Goal: Obtain resource: Download file/media

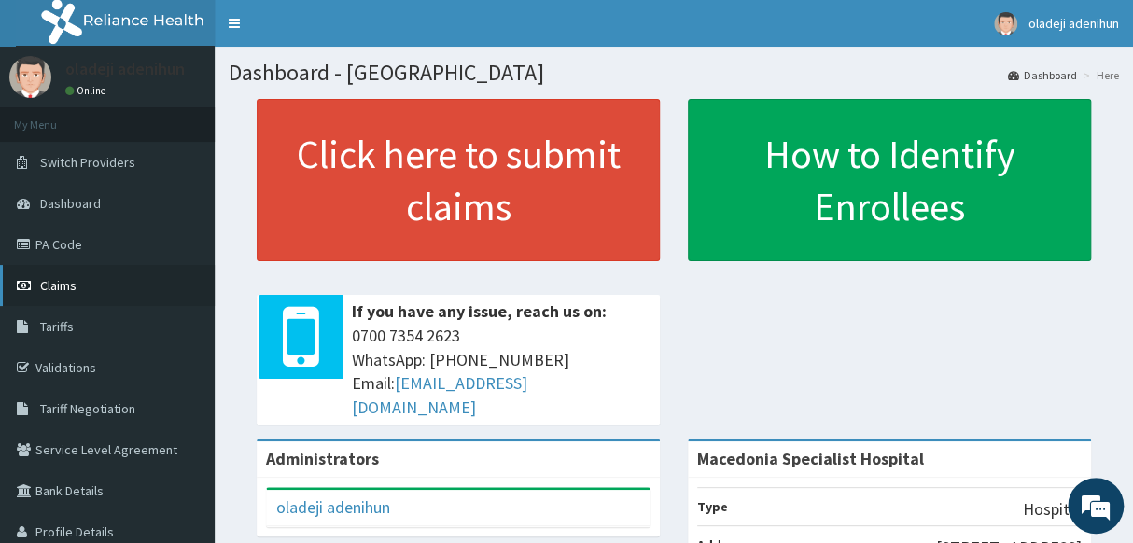
click at [48, 283] on span "Claims" at bounding box center [58, 285] width 36 height 17
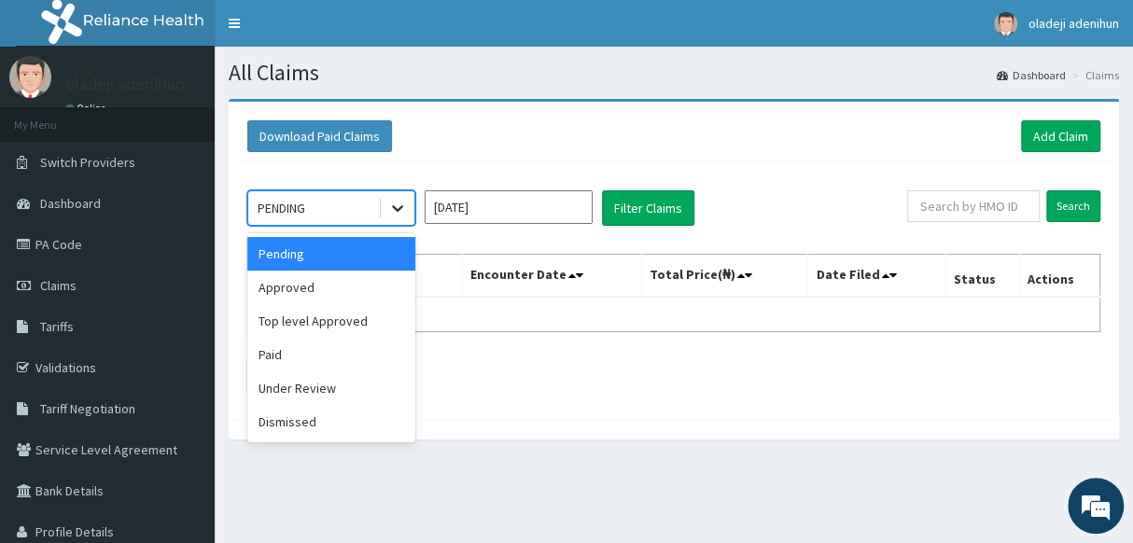
click at [396, 211] on icon at bounding box center [397, 208] width 19 height 19
click at [275, 356] on div "Paid" at bounding box center [331, 355] width 168 height 34
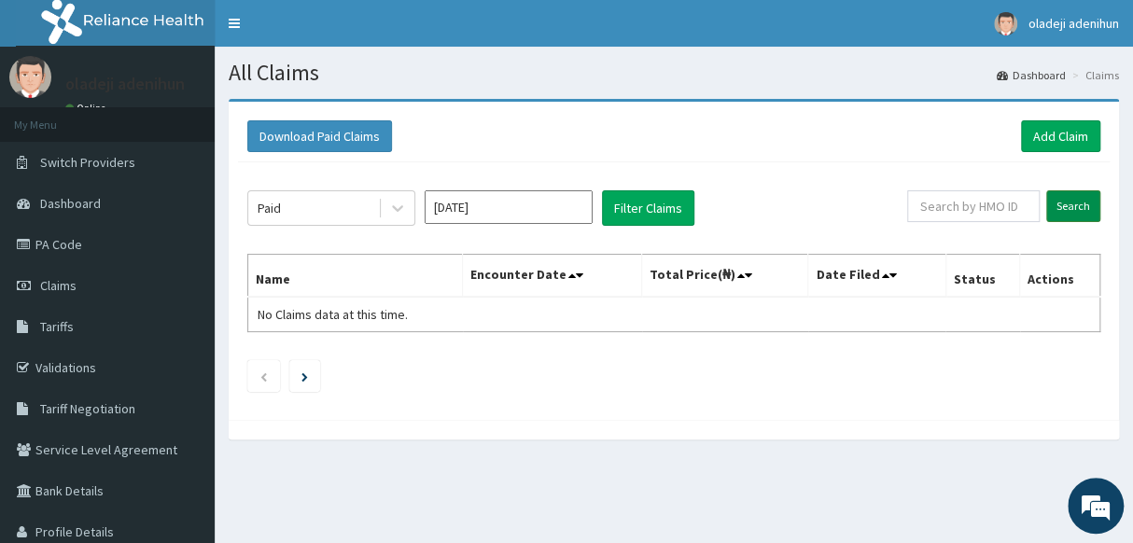
click at [1069, 203] on input "Search" at bounding box center [1074, 206] width 54 height 32
click at [335, 134] on button "Download Paid Claims" at bounding box center [319, 136] width 145 height 32
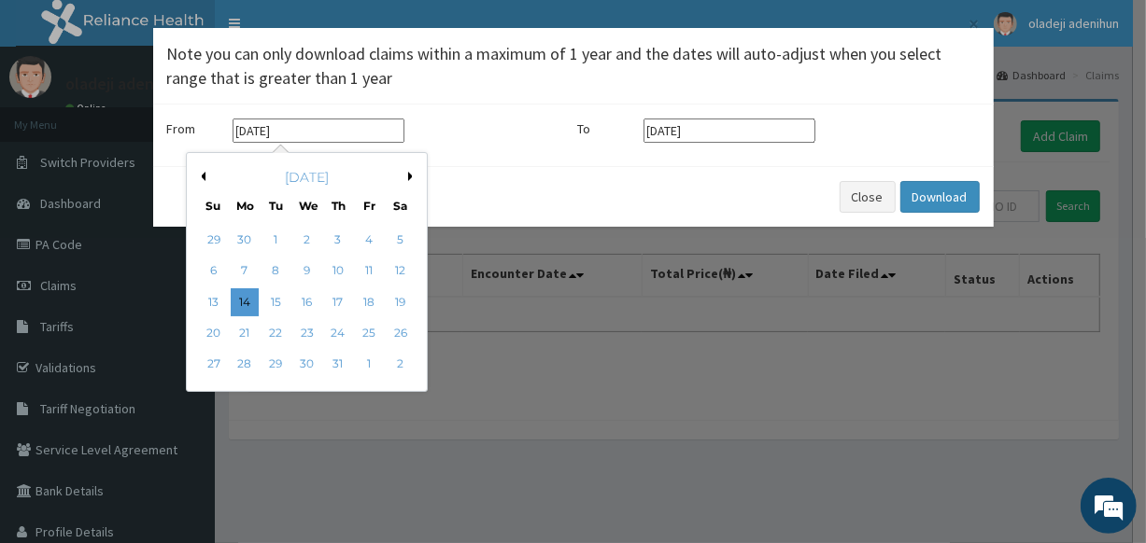
click at [337, 134] on input "[DATE]" at bounding box center [318, 131] width 172 height 24
click at [270, 232] on div "1" at bounding box center [275, 240] width 28 height 28
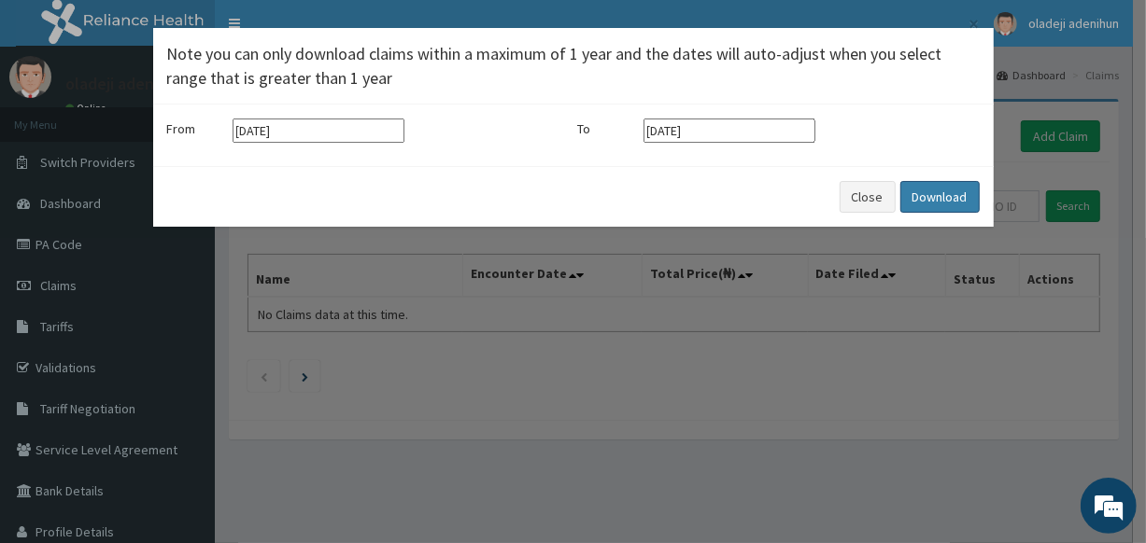
click at [931, 199] on button "Download" at bounding box center [939, 197] width 79 height 32
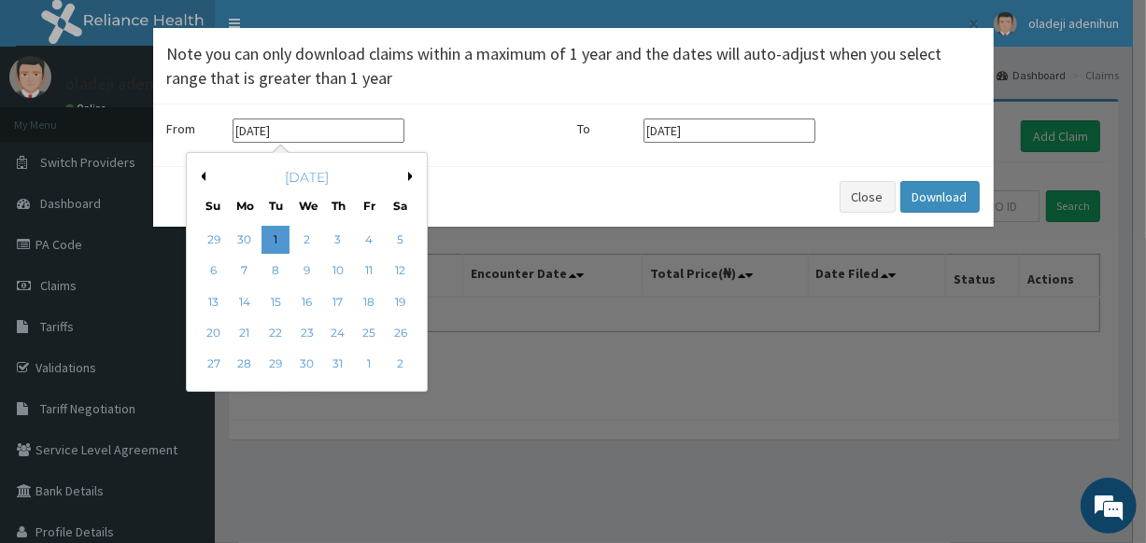
click at [338, 137] on input "[DATE]" at bounding box center [318, 131] width 172 height 24
click at [404, 174] on div "[DATE]" at bounding box center [306, 177] width 225 height 19
click at [309, 132] on input "[DATE]" at bounding box center [318, 131] width 172 height 24
click at [341, 127] on input "[DATE]" at bounding box center [318, 131] width 172 height 24
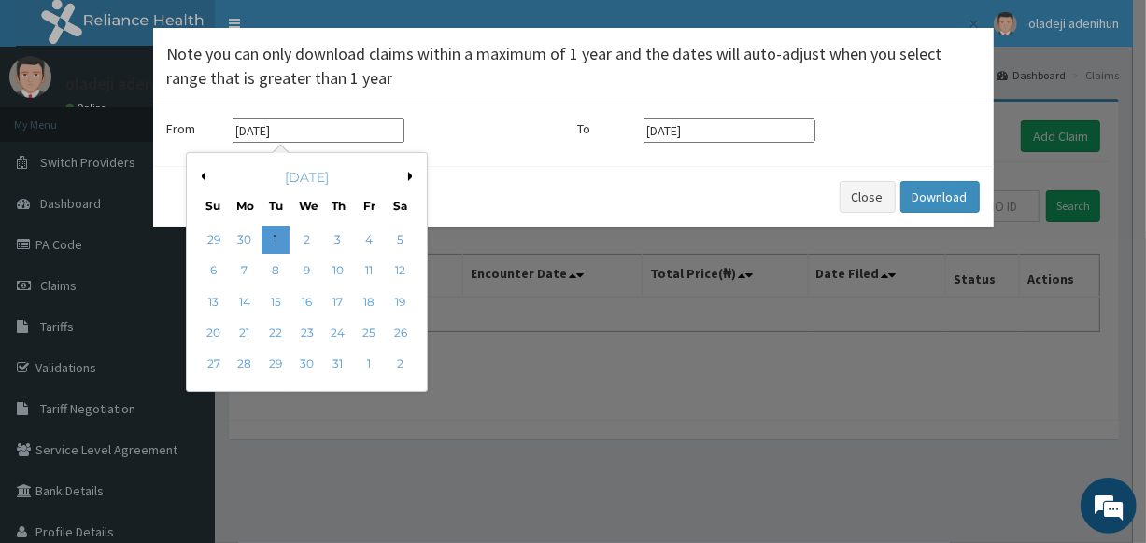
click at [204, 178] on div "[DATE]" at bounding box center [306, 177] width 225 height 19
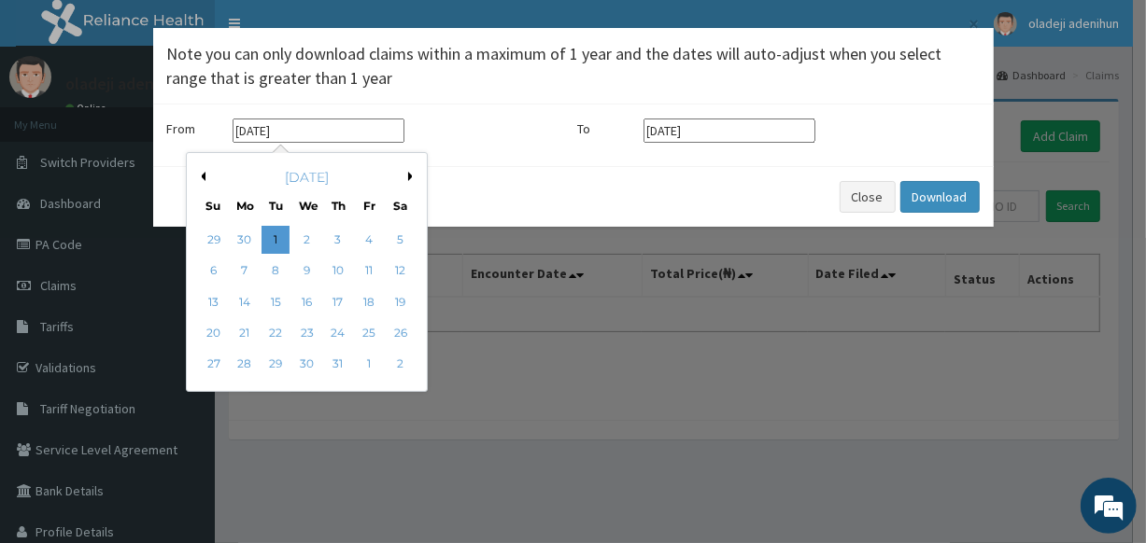
click at [405, 177] on div "[DATE]" at bounding box center [306, 177] width 225 height 19
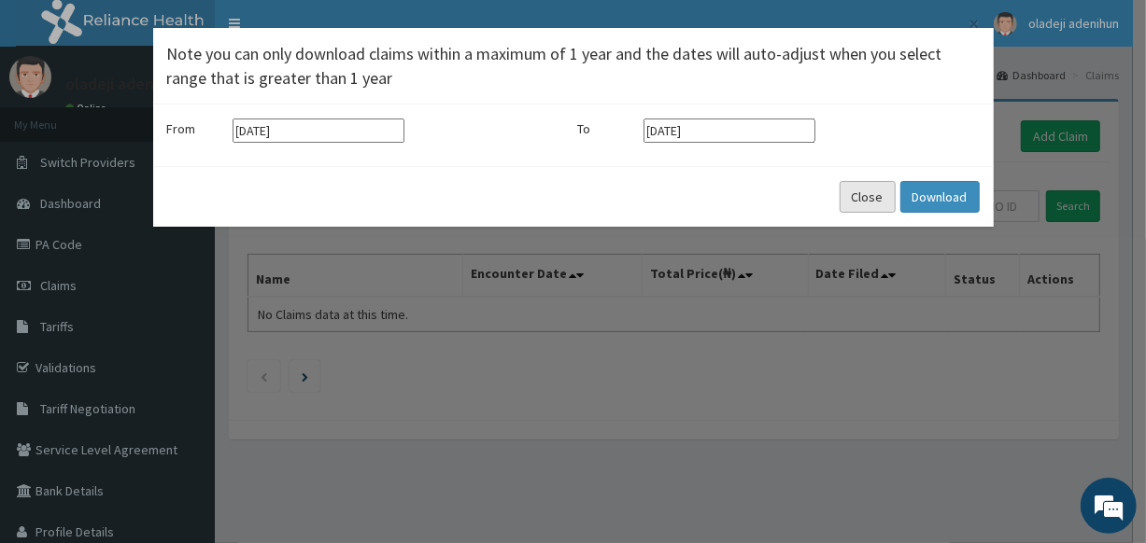
click at [863, 199] on button "Close" at bounding box center [867, 197] width 56 height 32
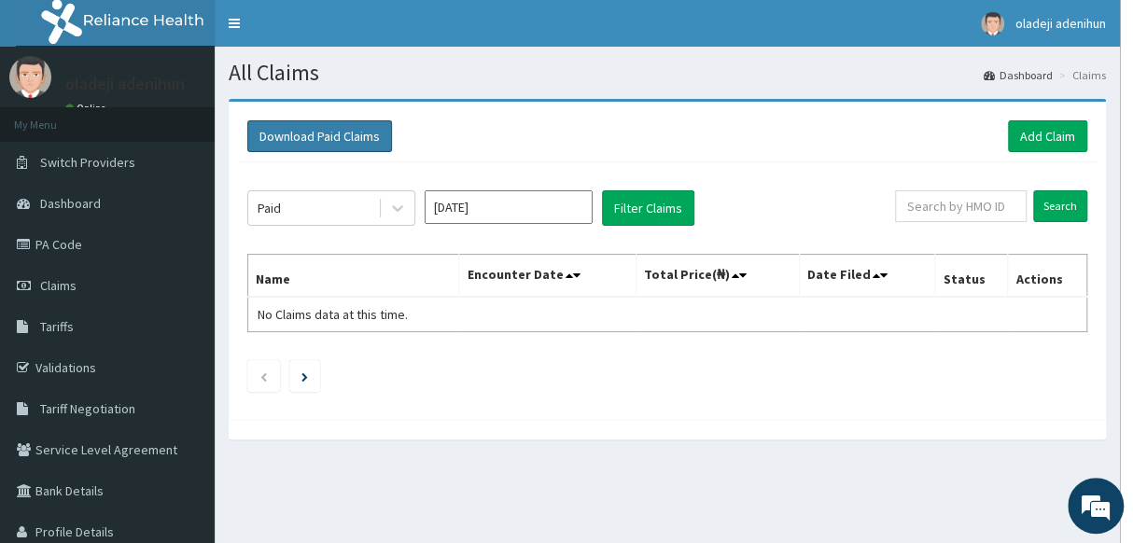
click at [300, 137] on button "Download Paid Claims" at bounding box center [319, 136] width 145 height 32
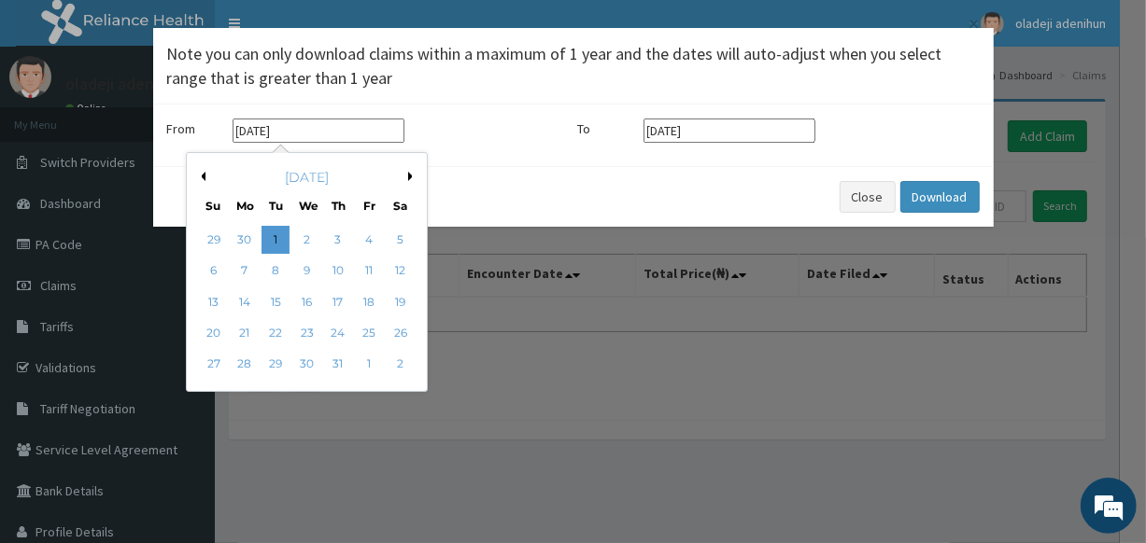
click at [314, 130] on input "[DATE]" at bounding box center [318, 131] width 172 height 24
click at [200, 175] on button "Previous Month" at bounding box center [200, 176] width 9 height 9
click at [209, 241] on div "1" at bounding box center [213, 240] width 28 height 28
type input "[DATE]"
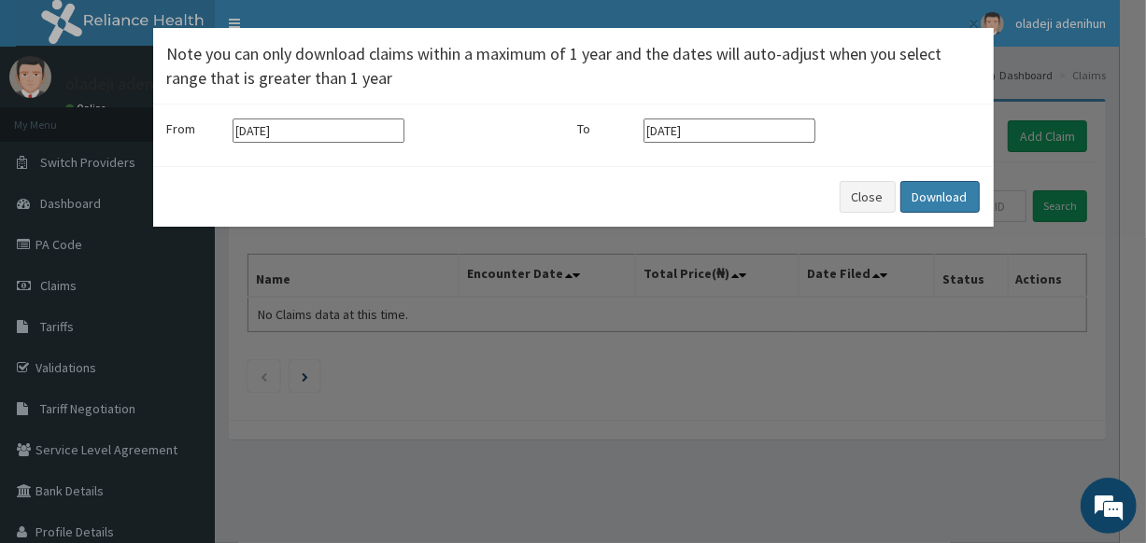
click at [925, 195] on button "Download" at bounding box center [939, 197] width 79 height 32
